Goal: Transaction & Acquisition: Book appointment/travel/reservation

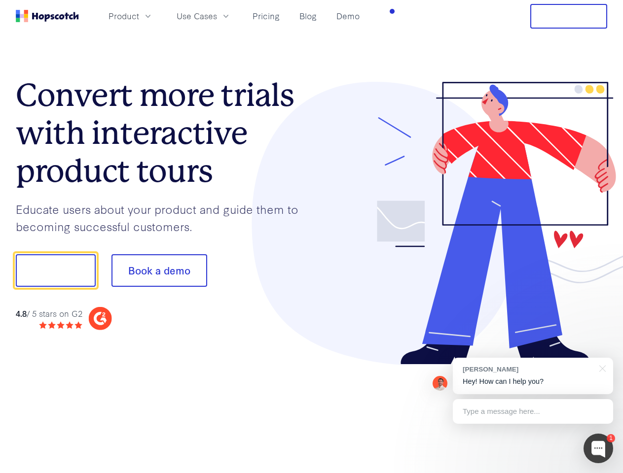
click at [312, 237] on div at bounding box center [460, 224] width 296 height 284
click at [139, 16] on span "Product" at bounding box center [123, 16] width 31 height 12
click at [217, 16] on span "Use Cases" at bounding box center [197, 16] width 40 height 12
click at [568, 16] on button "Free Trial" at bounding box center [568, 16] width 77 height 25
click at [55, 271] on button "Show me!" at bounding box center [56, 270] width 80 height 33
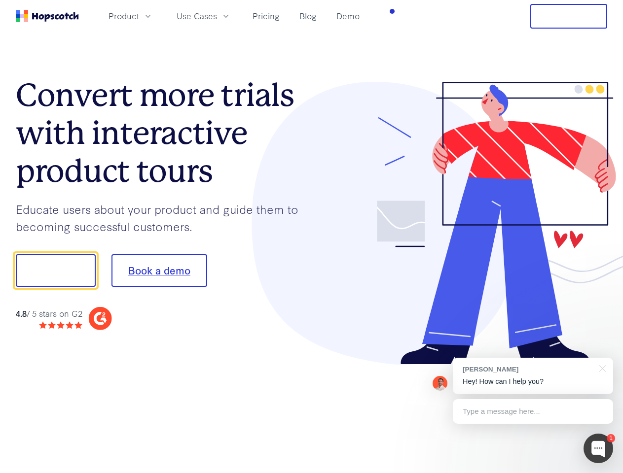
click at [159, 271] on button "Book a demo" at bounding box center [159, 270] width 96 height 33
click at [598, 449] on div at bounding box center [598, 449] width 30 height 30
click at [533, 376] on div "[PERSON_NAME] Hey! How can I help you?" at bounding box center [533, 376] width 160 height 36
click at [601, 368] on div at bounding box center [520, 269] width 185 height 329
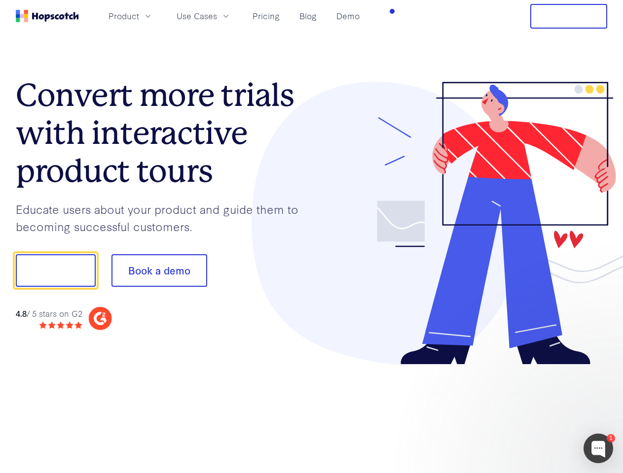
click at [533, 412] on div at bounding box center [520, 269] width 185 height 329
